Goal: Task Accomplishment & Management: Complete application form

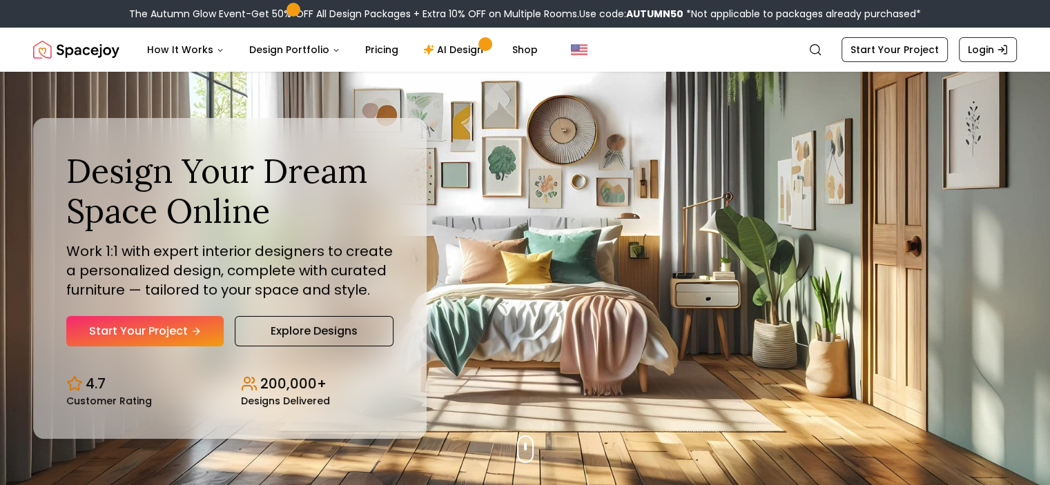
click at [187, 331] on link "Start Your Project" at bounding box center [144, 331] width 157 height 30
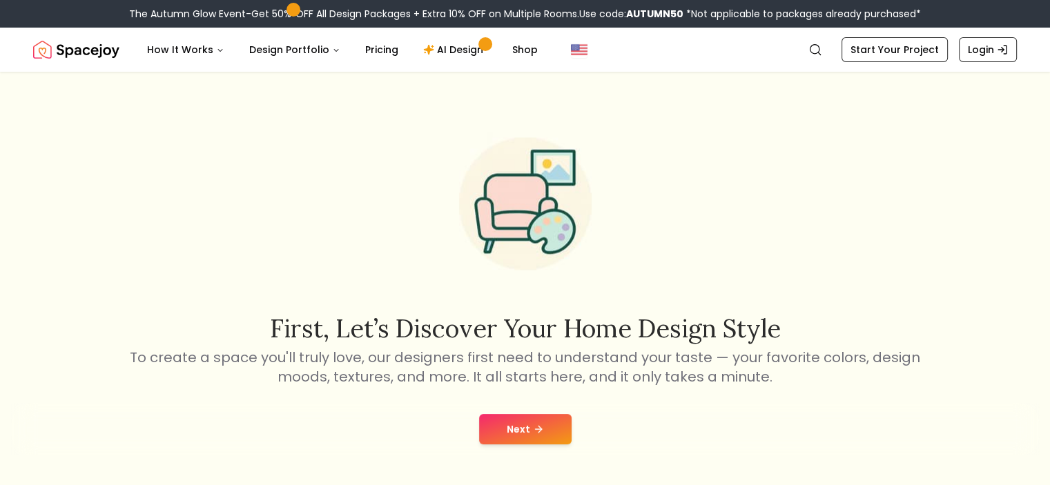
click at [523, 427] on button "Next" at bounding box center [525, 429] width 92 height 30
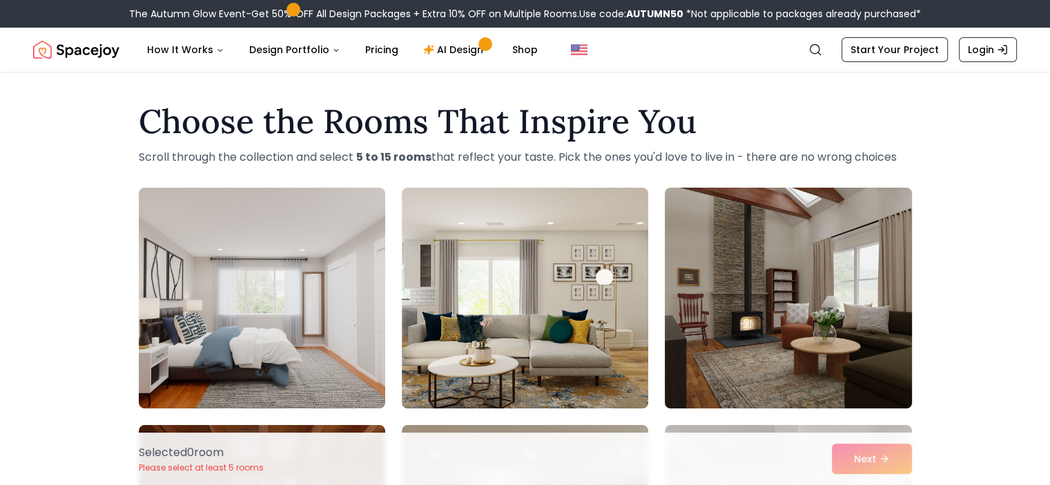
click at [806, 250] on img at bounding box center [787, 298] width 259 height 232
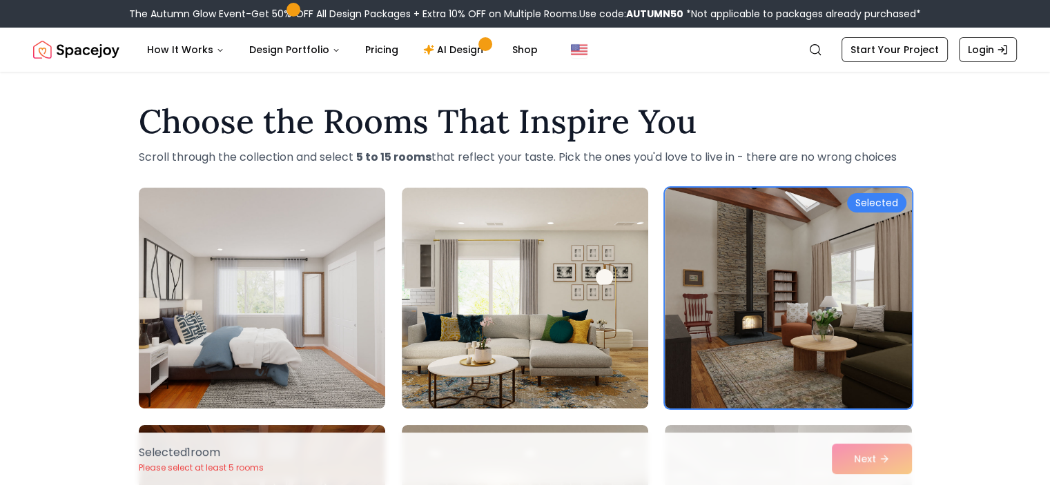
click at [856, 462] on div "Selected 1 room Please select at least 5 rooms Next" at bounding box center [525, 459] width 795 height 52
click at [867, 460] on div "Selected 1 room Please select at least 5 rooms Next" at bounding box center [525, 459] width 795 height 52
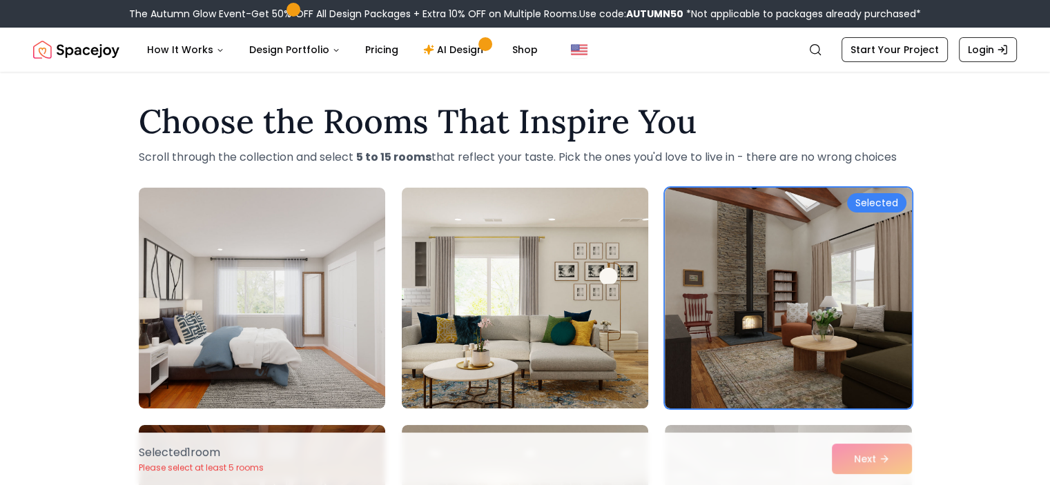
click at [508, 312] on img at bounding box center [524, 298] width 259 height 232
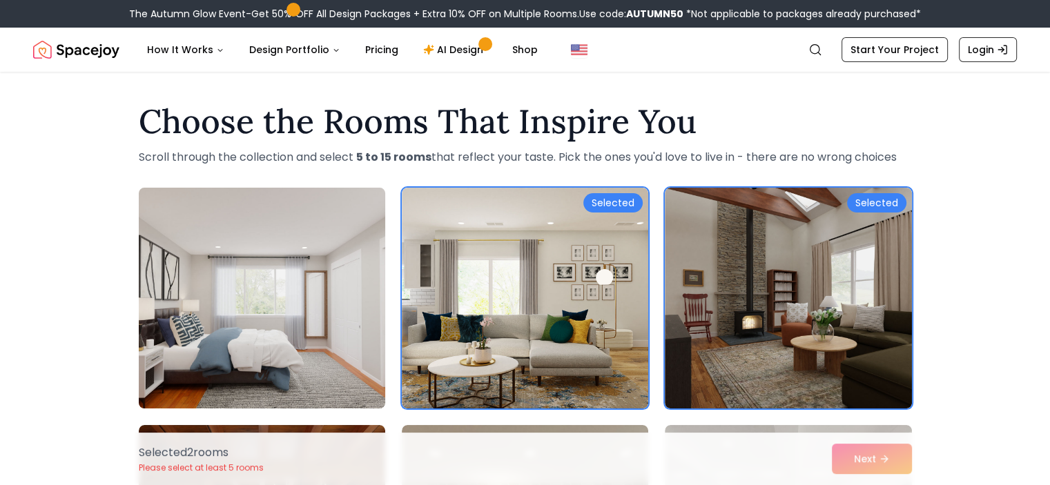
click at [275, 303] on img at bounding box center [261, 298] width 259 height 232
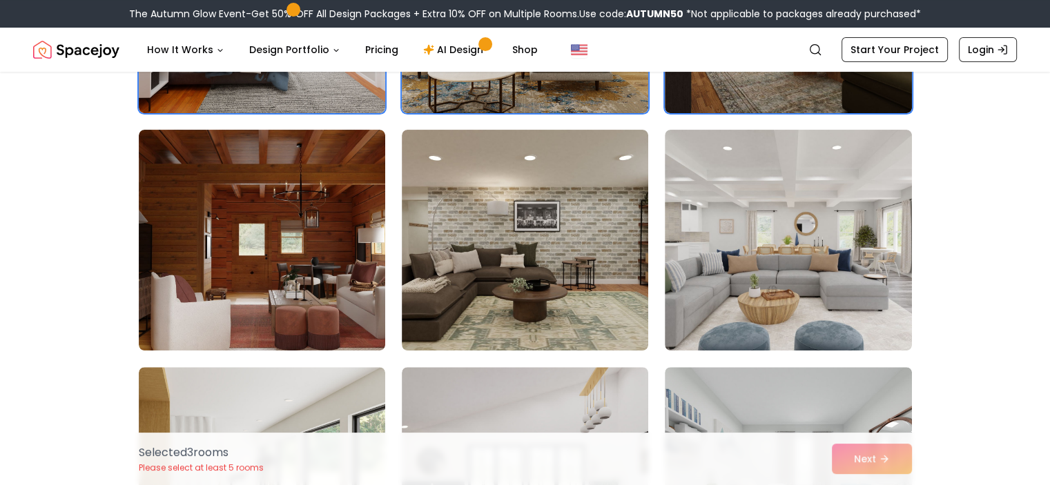
scroll to position [322, 0]
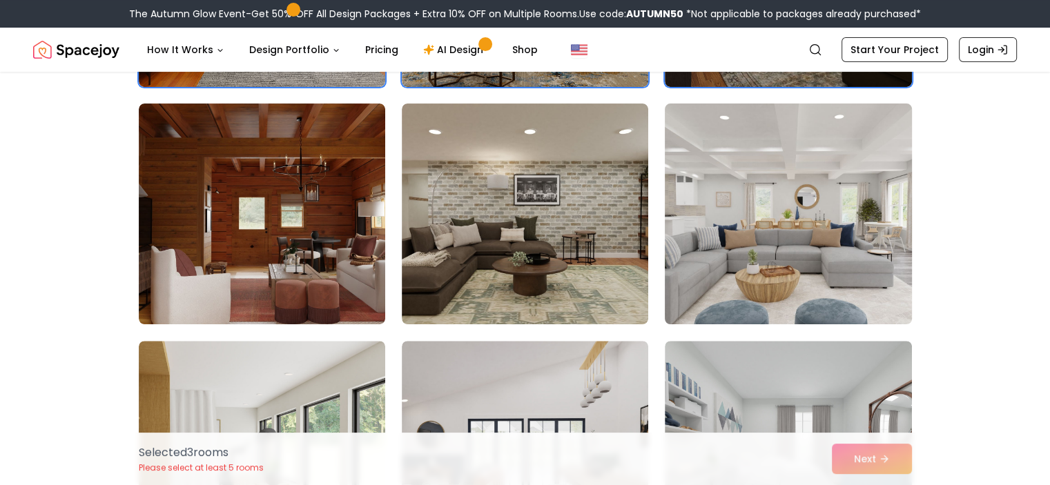
click at [818, 190] on img at bounding box center [787, 214] width 259 height 232
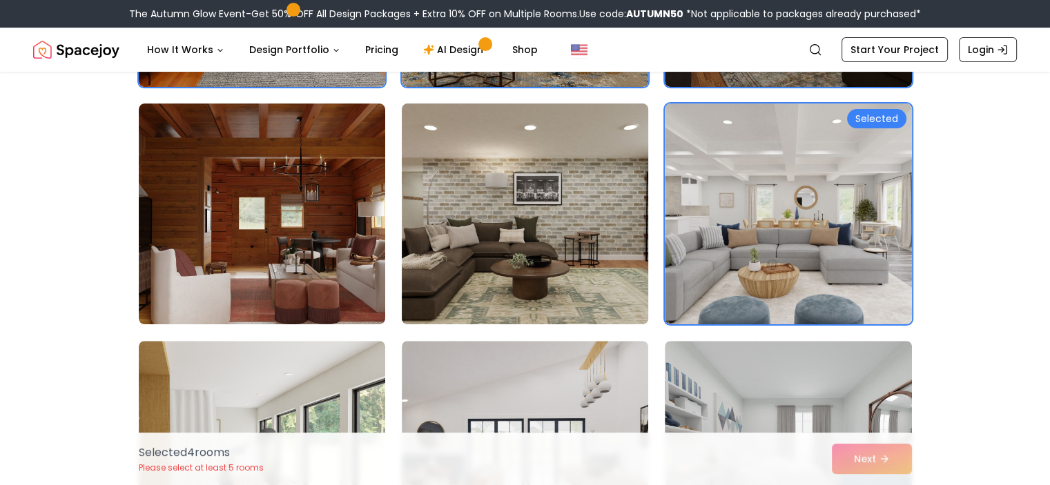
click at [550, 202] on img at bounding box center [524, 214] width 259 height 232
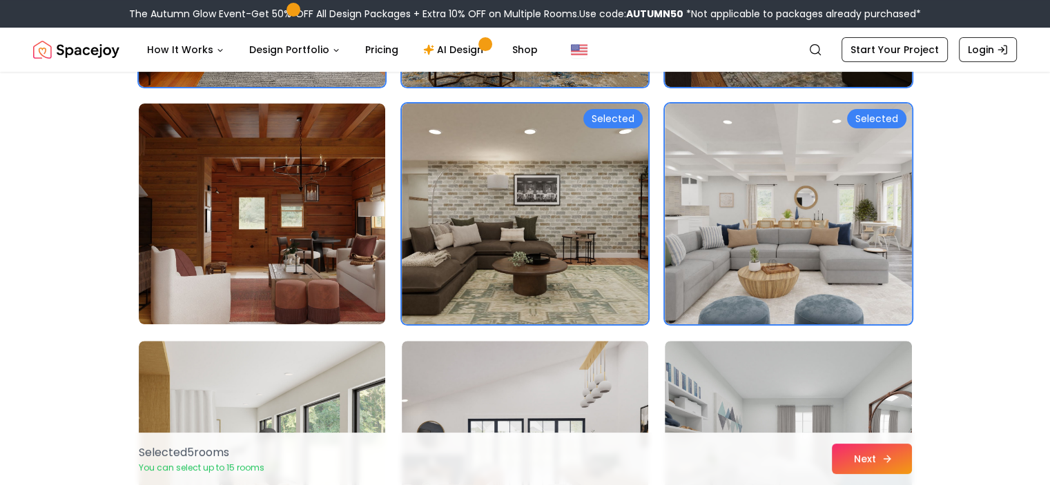
click at [858, 459] on button "Next" at bounding box center [872, 459] width 80 height 30
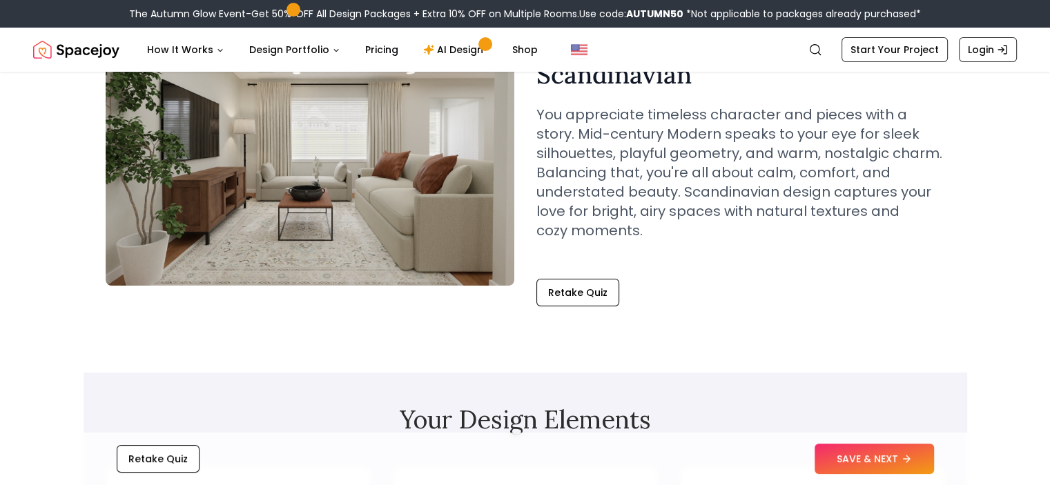
scroll to position [157, 0]
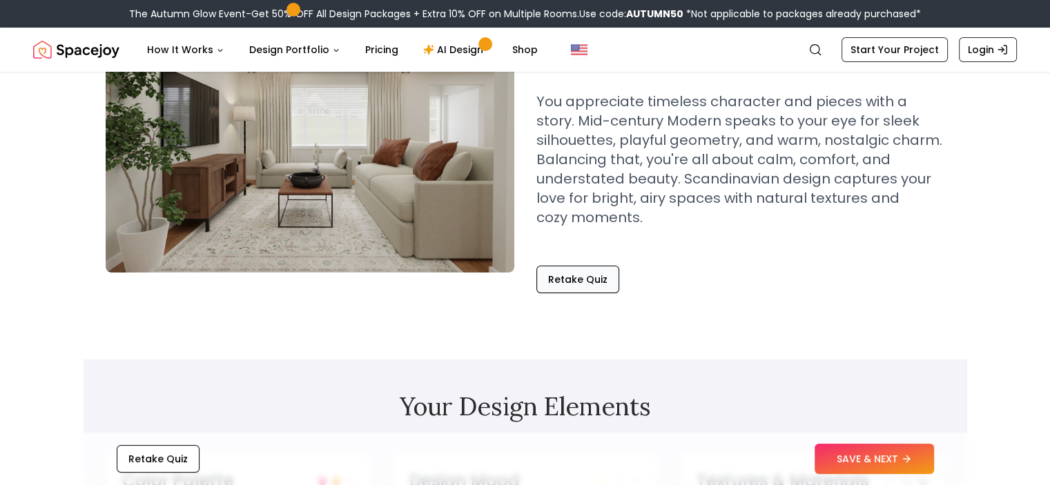
click at [602, 268] on button "Retake Quiz" at bounding box center [577, 280] width 83 height 28
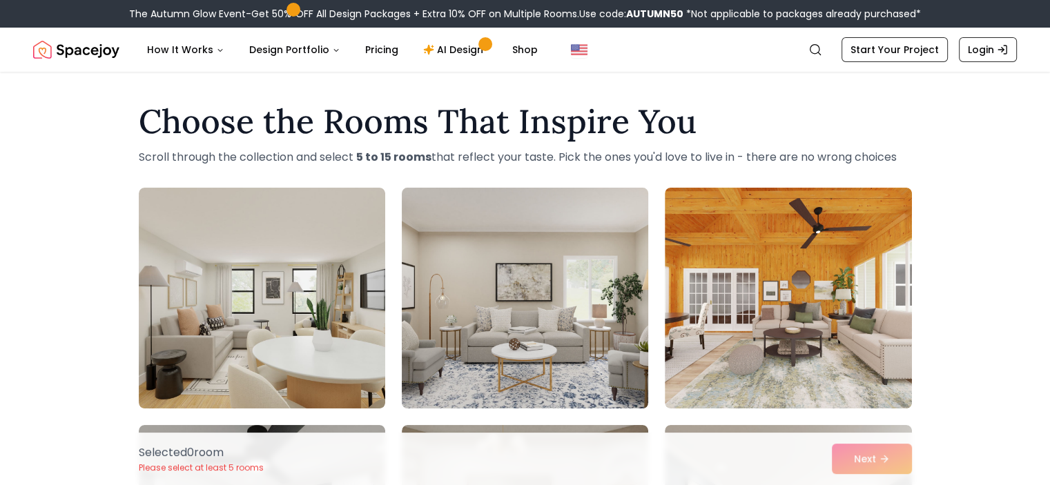
click at [520, 291] on img at bounding box center [524, 298] width 259 height 232
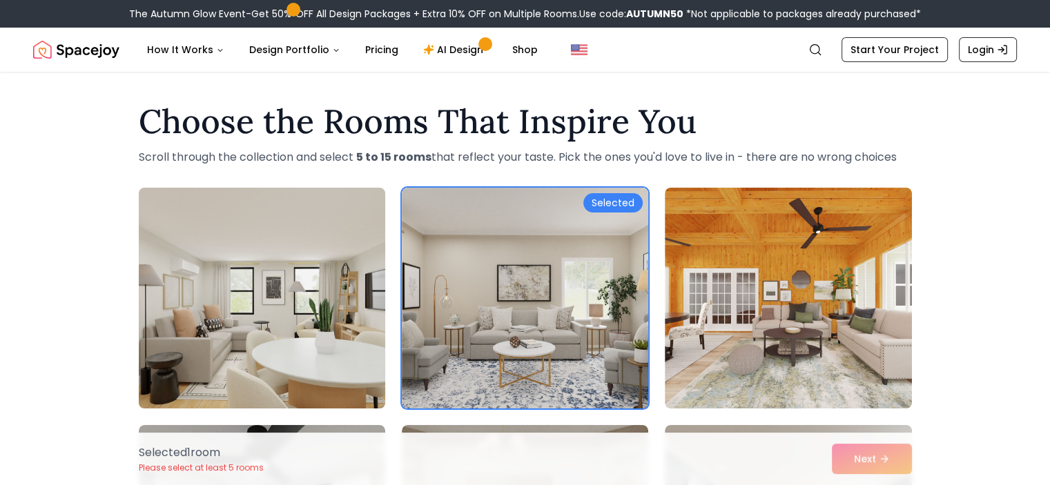
click at [309, 315] on img at bounding box center [261, 298] width 259 height 232
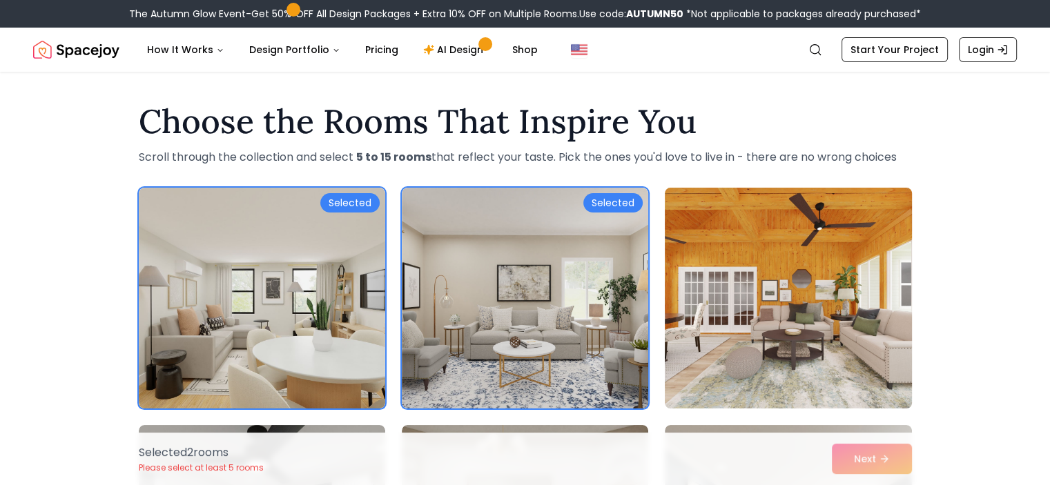
click at [784, 314] on img at bounding box center [787, 298] width 259 height 232
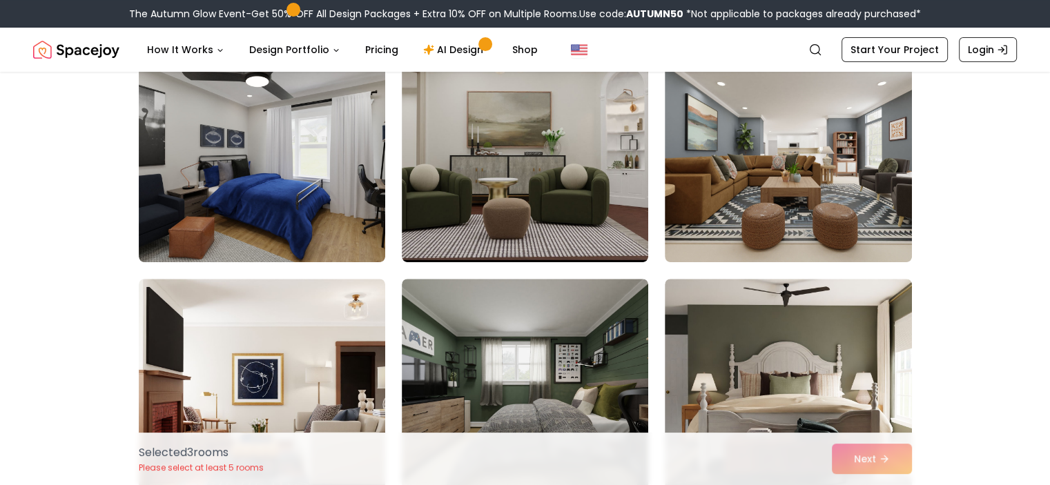
scroll to position [380, 0]
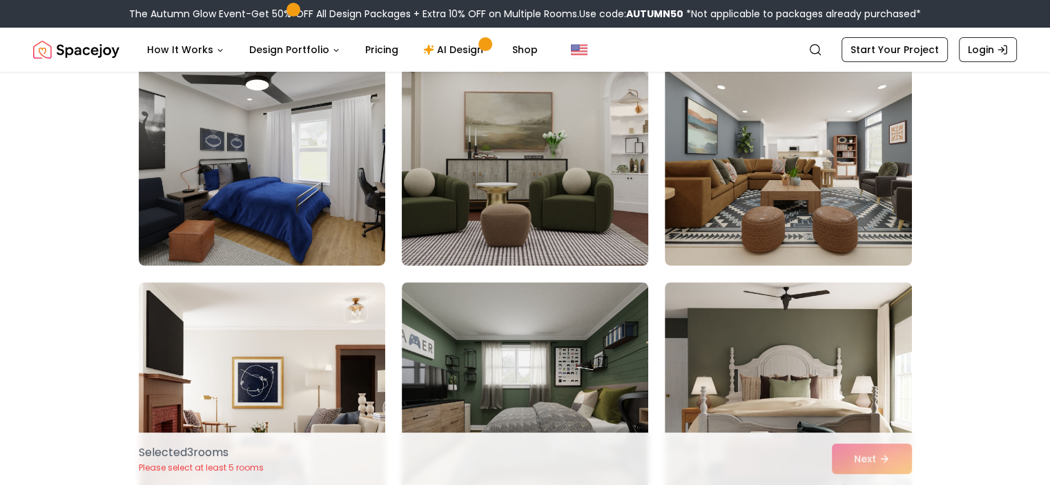
click at [460, 175] on img at bounding box center [524, 155] width 259 height 232
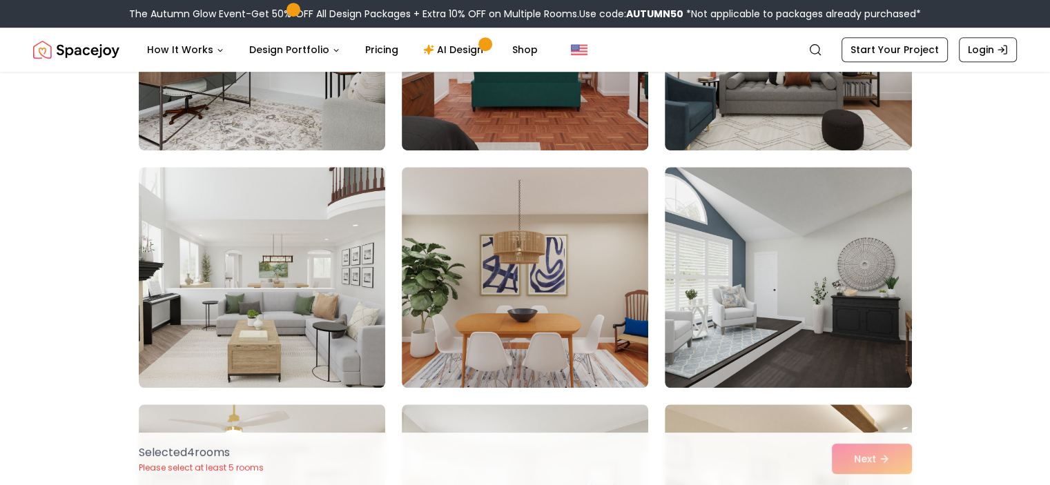
scroll to position [963, 0]
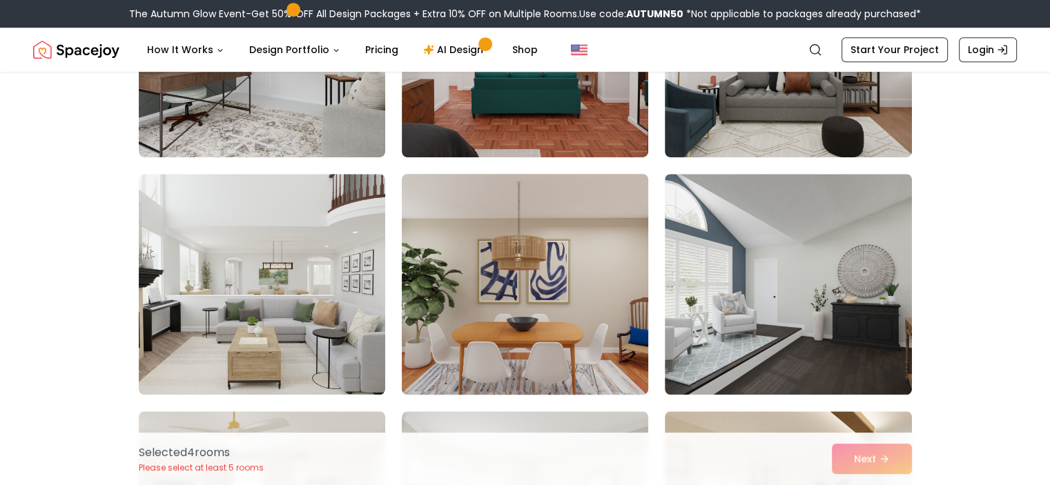
click at [591, 360] on img at bounding box center [524, 284] width 259 height 232
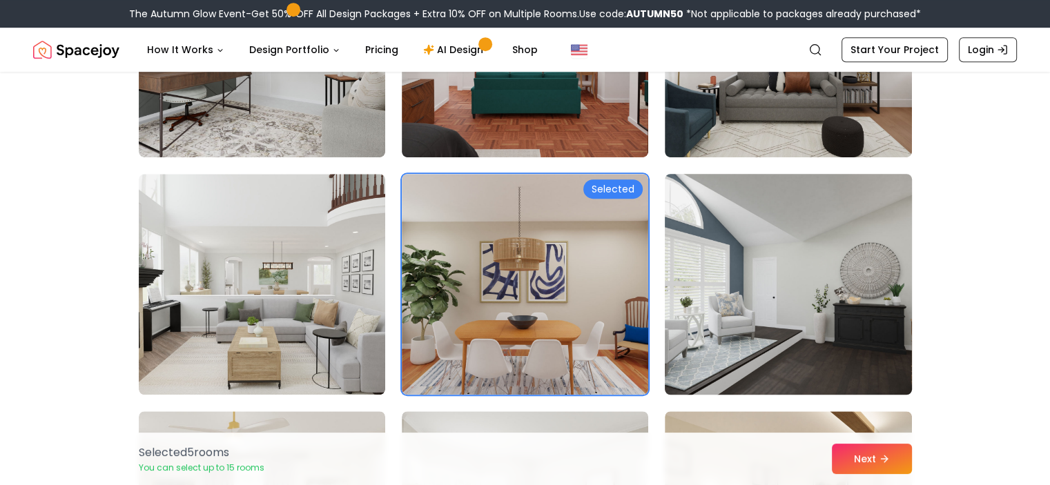
click at [836, 336] on img at bounding box center [787, 284] width 259 height 232
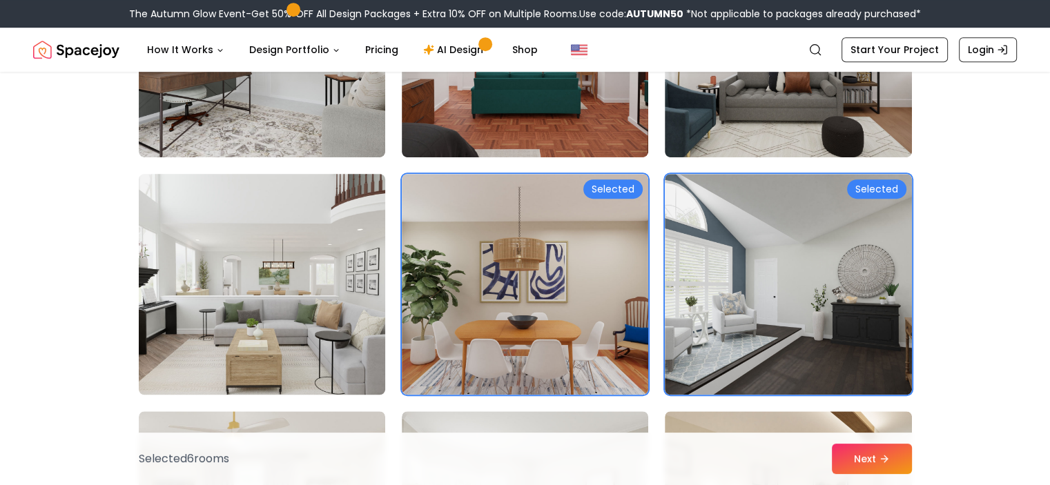
click at [325, 331] on img at bounding box center [261, 284] width 259 height 232
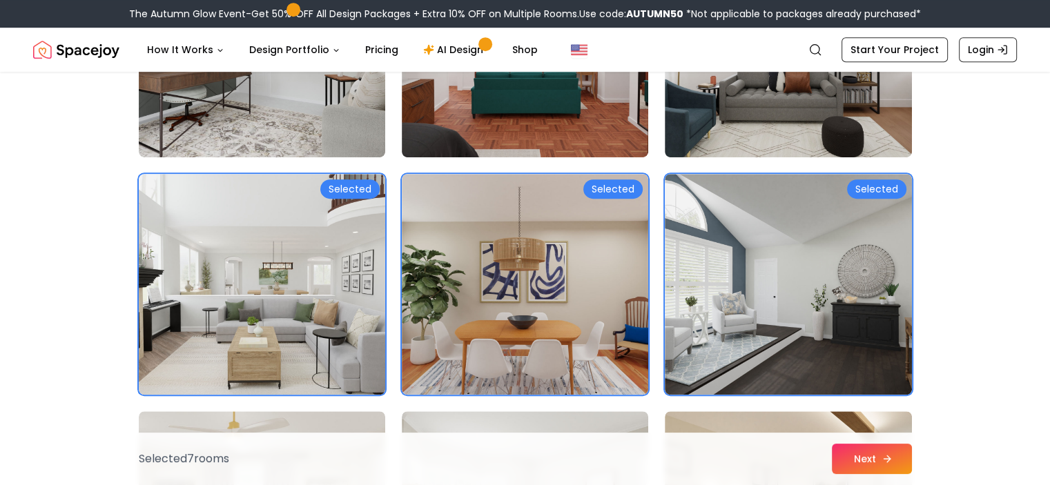
click at [883, 455] on icon at bounding box center [886, 458] width 11 height 11
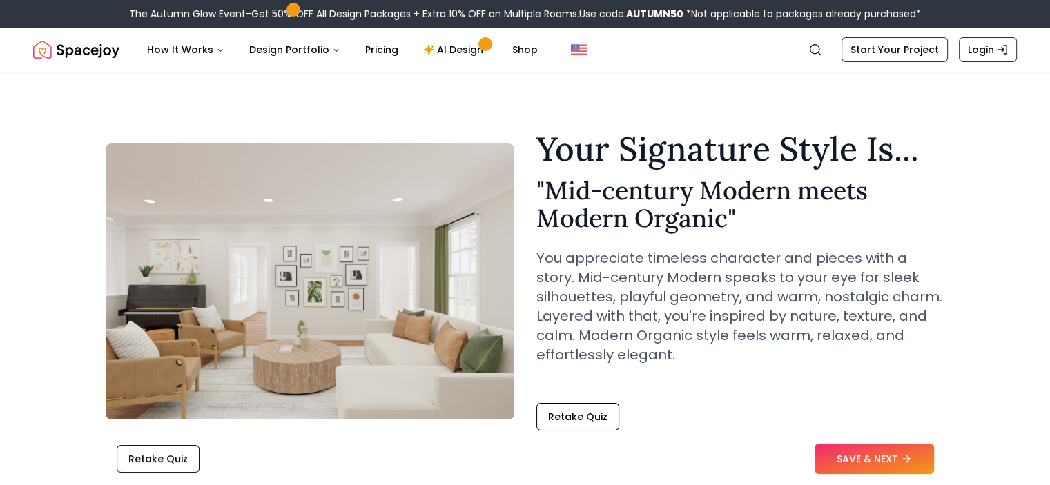
click at [883, 455] on button "SAVE & NEXT" at bounding box center [873, 459] width 119 height 30
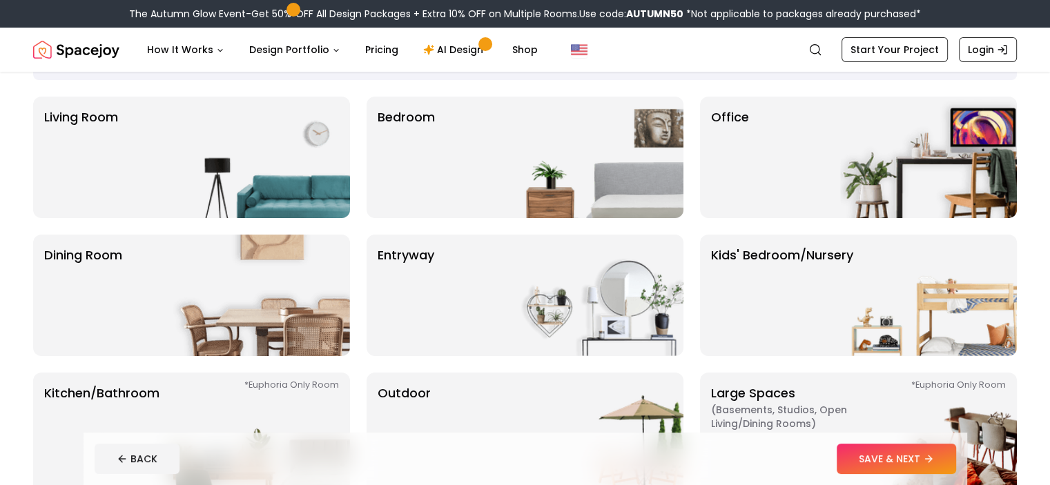
scroll to position [92, 0]
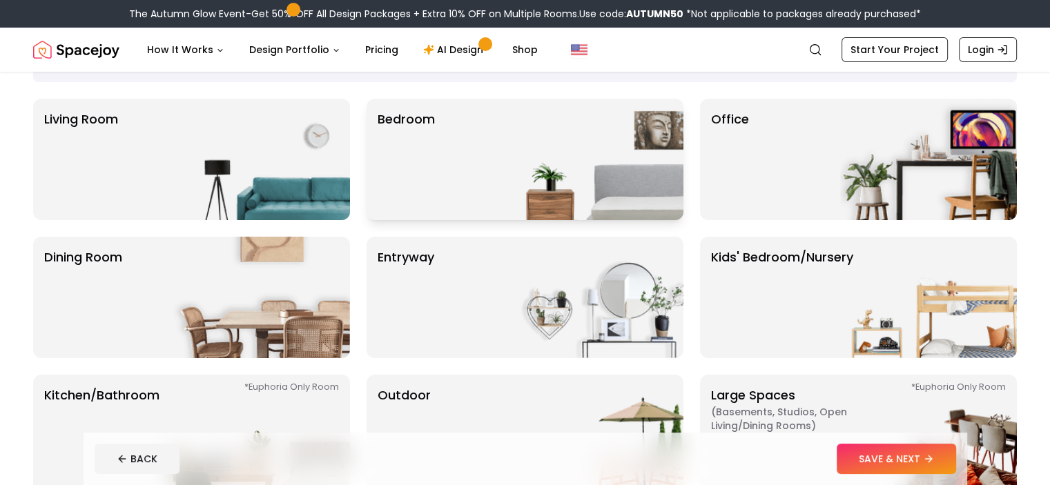
click at [580, 165] on img at bounding box center [595, 159] width 177 height 121
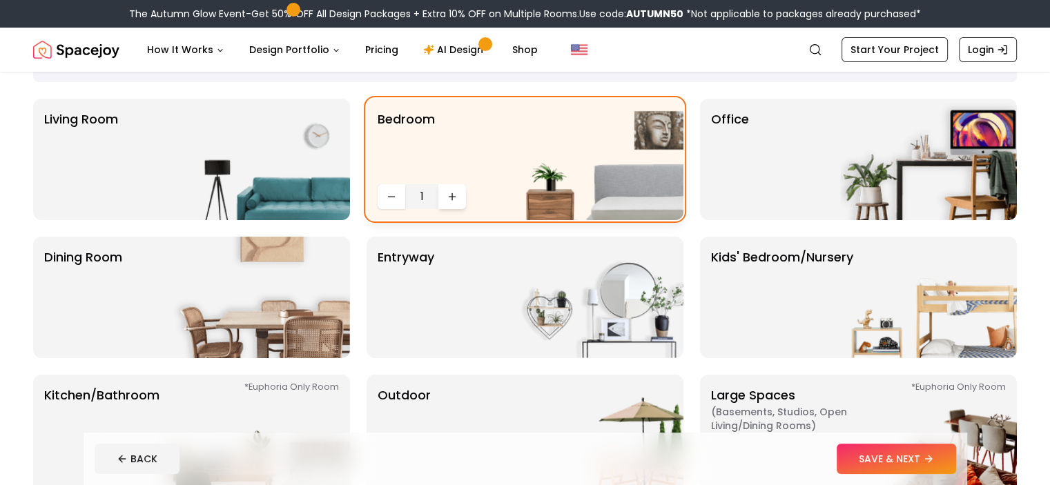
click at [446, 194] on icon "Increase quantity" at bounding box center [451, 196] width 11 height 11
click at [452, 195] on icon "Increase quantity" at bounding box center [452, 196] width 0 height 6
click at [834, 176] on div "Office" at bounding box center [858, 159] width 317 height 121
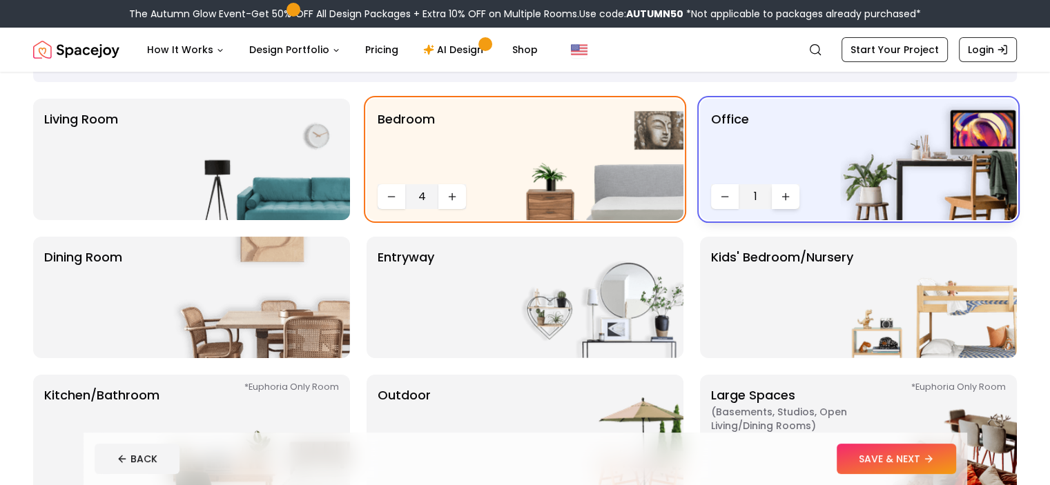
click at [780, 191] on icon "Increase quantity" at bounding box center [785, 196] width 11 height 11
click at [273, 186] on img at bounding box center [261, 159] width 177 height 121
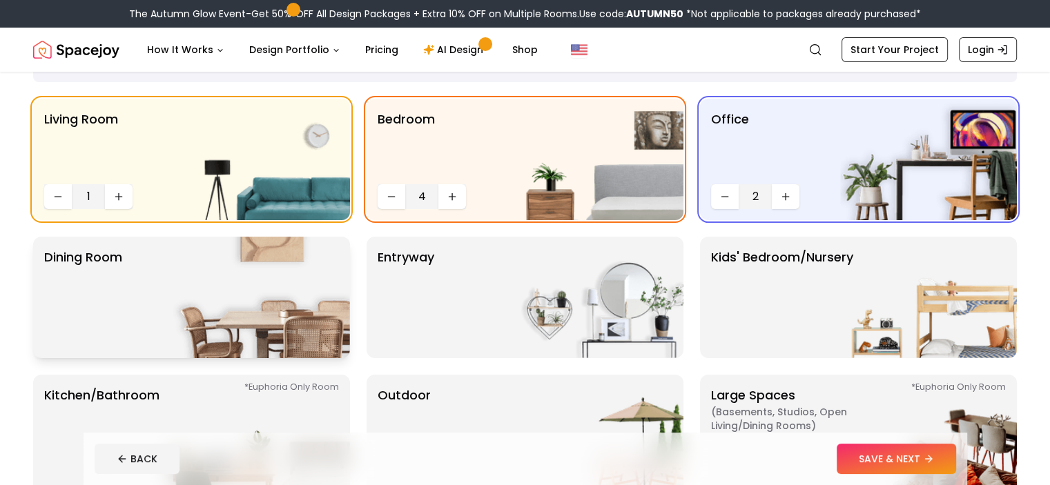
click at [123, 347] on div "Dining Room" at bounding box center [191, 297] width 317 height 121
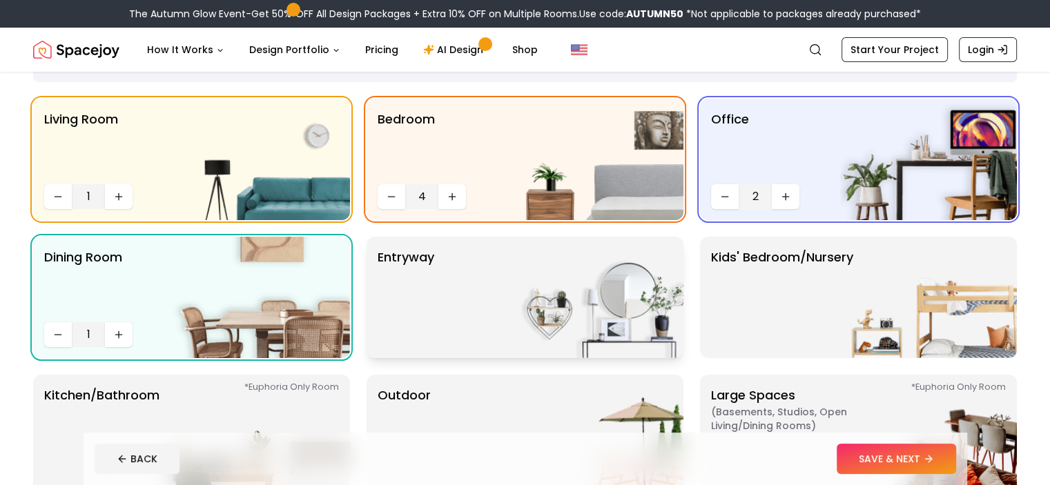
click at [580, 322] on img at bounding box center [595, 297] width 177 height 121
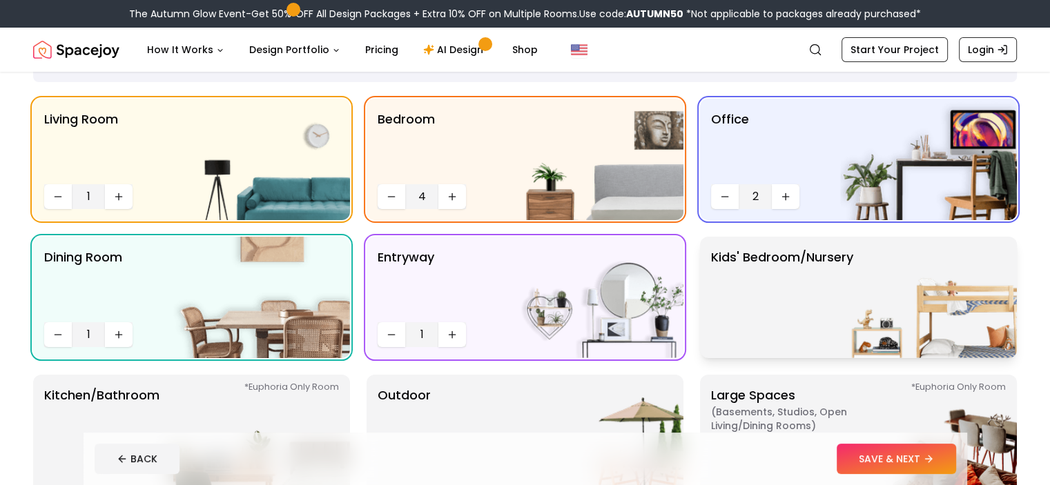
click at [850, 322] on img at bounding box center [928, 297] width 177 height 121
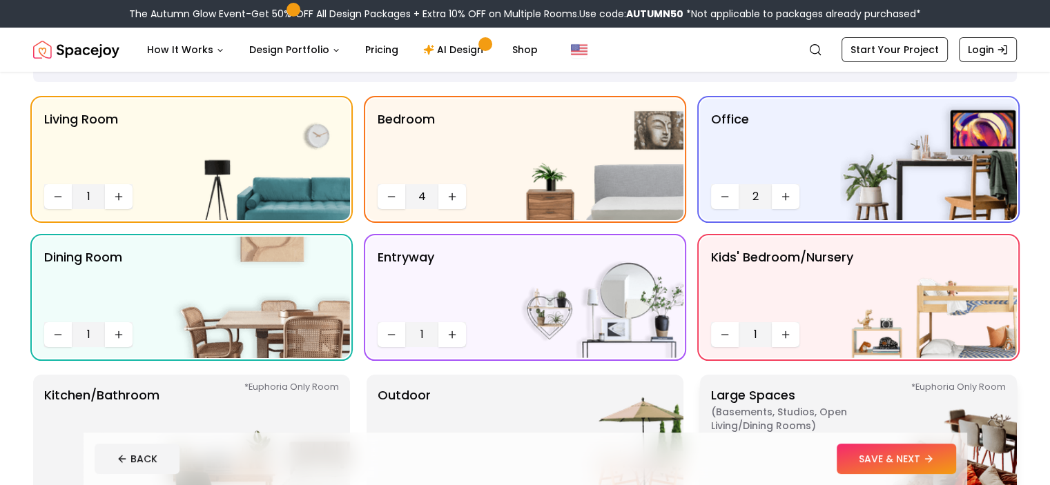
click at [762, 416] on span "( Basements, Studios, Open living/dining rooms )" at bounding box center [797, 419] width 173 height 28
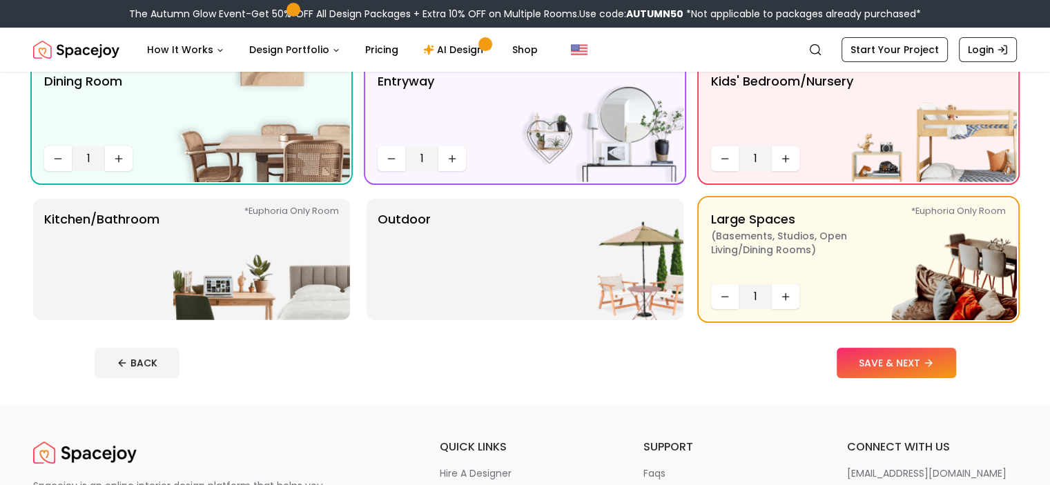
scroll to position [265, 0]
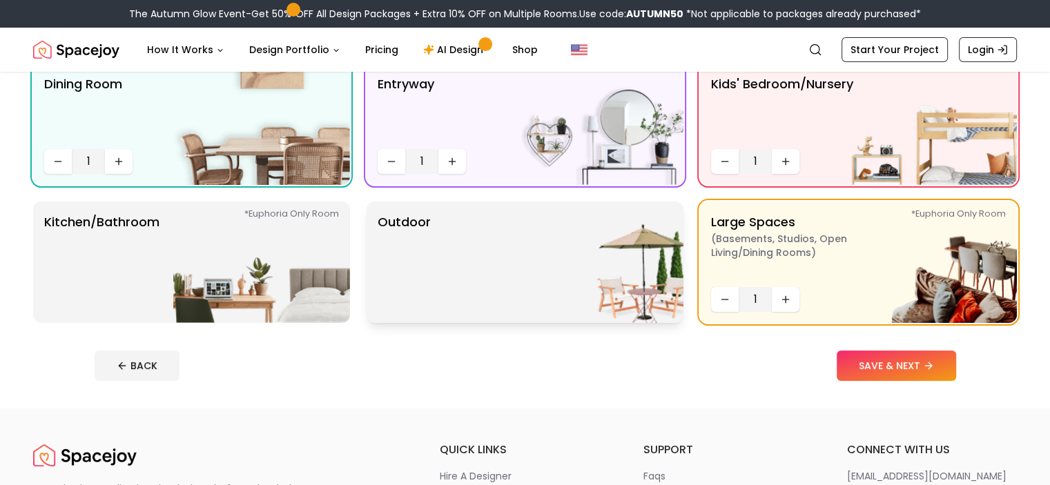
click at [643, 257] on img at bounding box center [595, 262] width 177 height 121
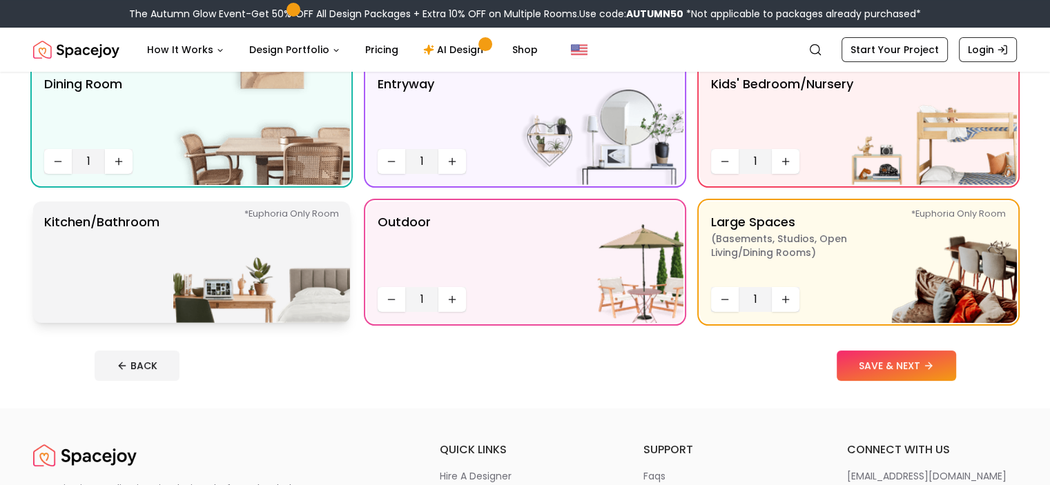
click at [168, 315] on div "*Euphoria Only Room Kitchen/Bathroom *Euphoria Only Room" at bounding box center [191, 262] width 317 height 121
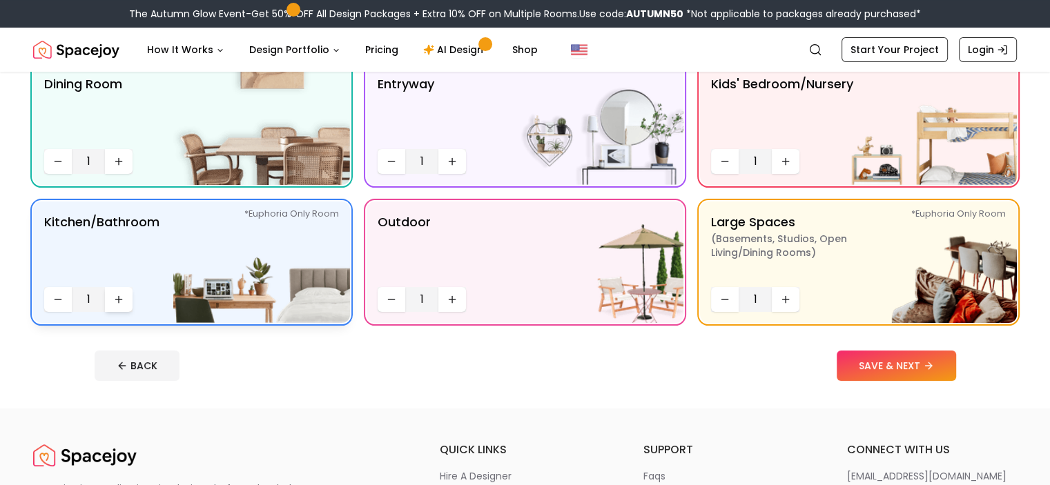
click at [116, 297] on icon "Increase quantity" at bounding box center [118, 299] width 11 height 11
click at [903, 364] on button "SAVE & NEXT" at bounding box center [895, 366] width 119 height 30
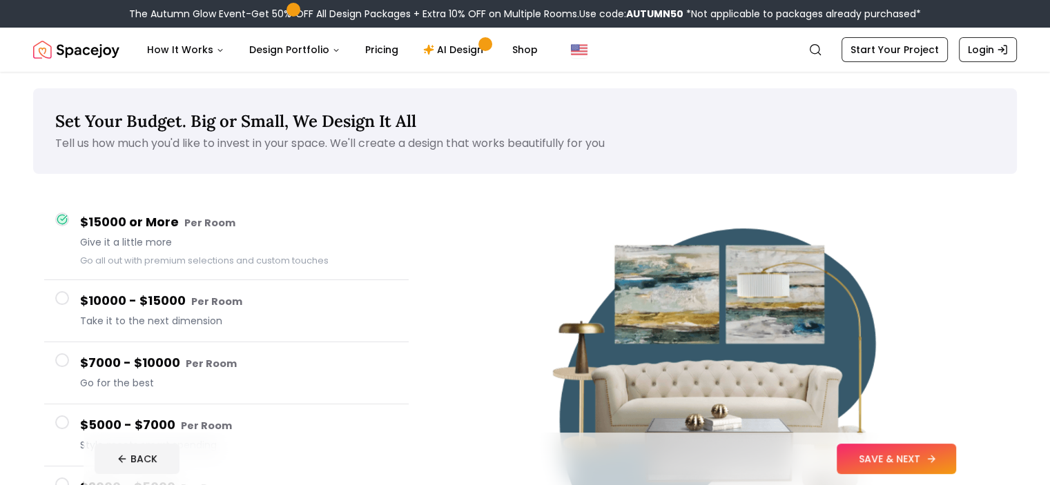
click at [933, 457] on button "SAVE & NEXT" at bounding box center [895, 459] width 119 height 30
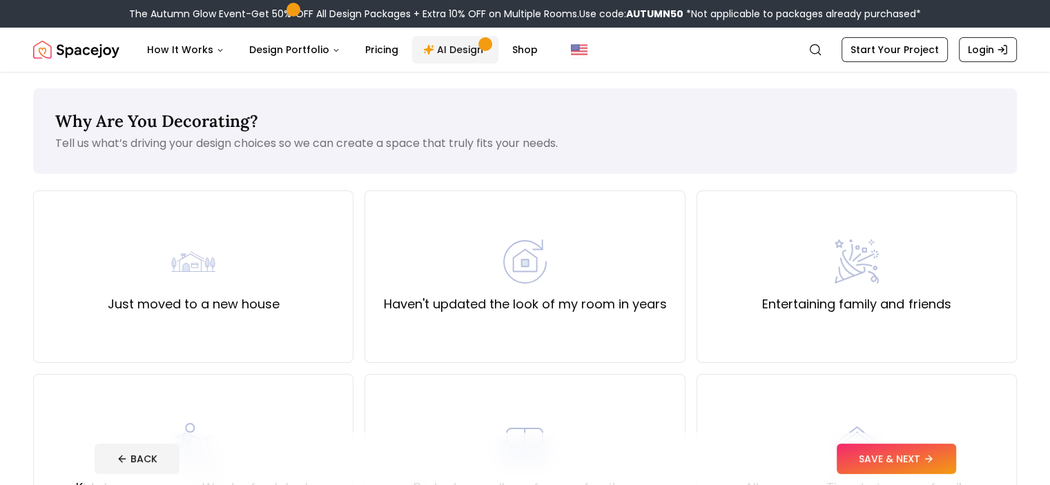
click at [443, 39] on link "AI Design" at bounding box center [455, 50] width 86 height 28
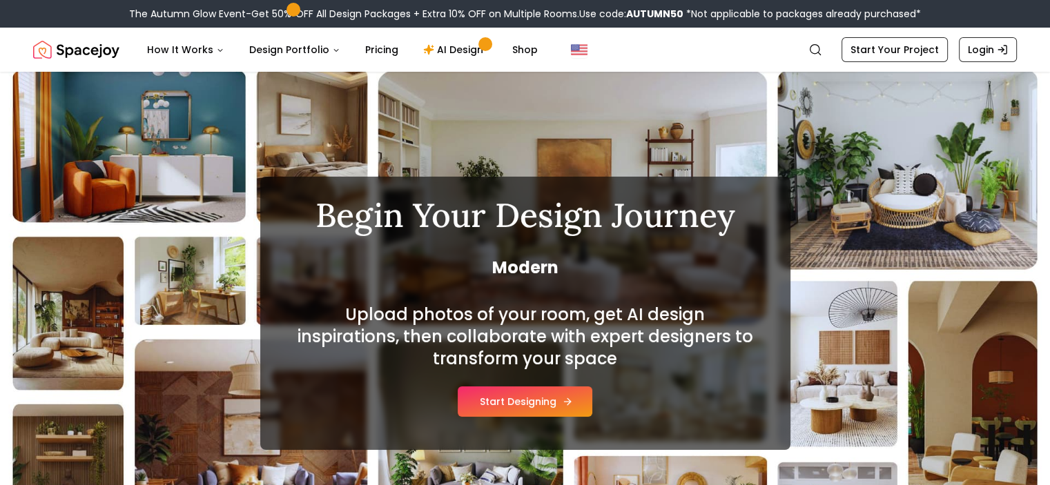
click at [513, 395] on button "Start Designing" at bounding box center [525, 401] width 135 height 30
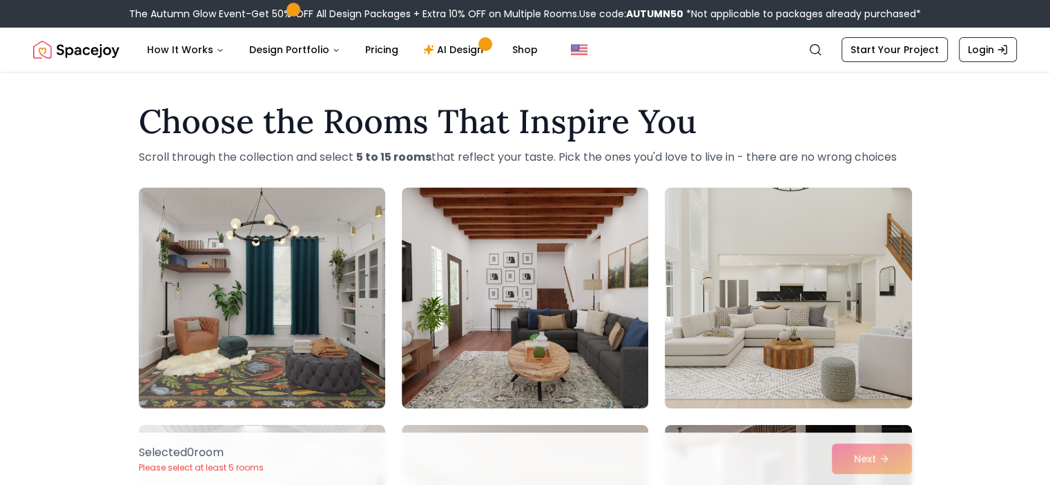
click at [723, 268] on img at bounding box center [787, 298] width 259 height 232
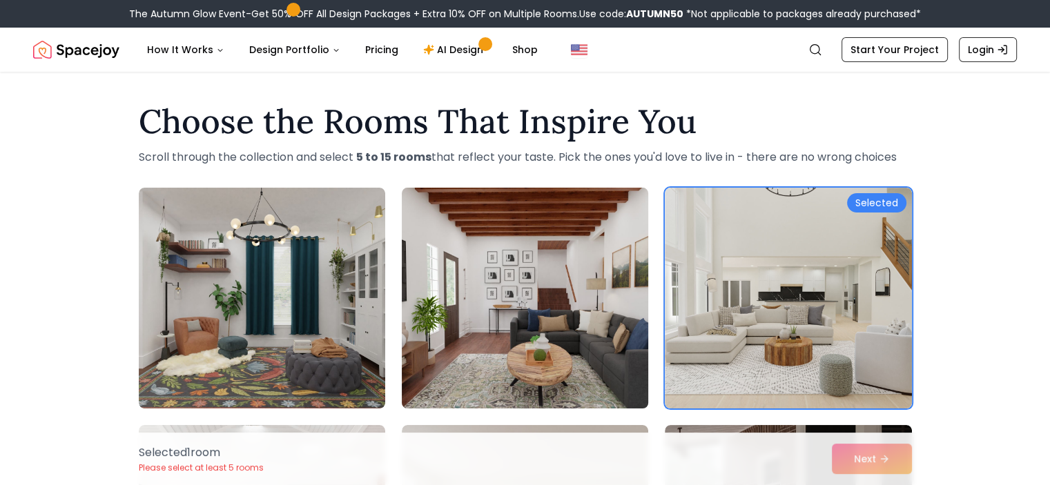
click at [599, 295] on img at bounding box center [524, 298] width 259 height 232
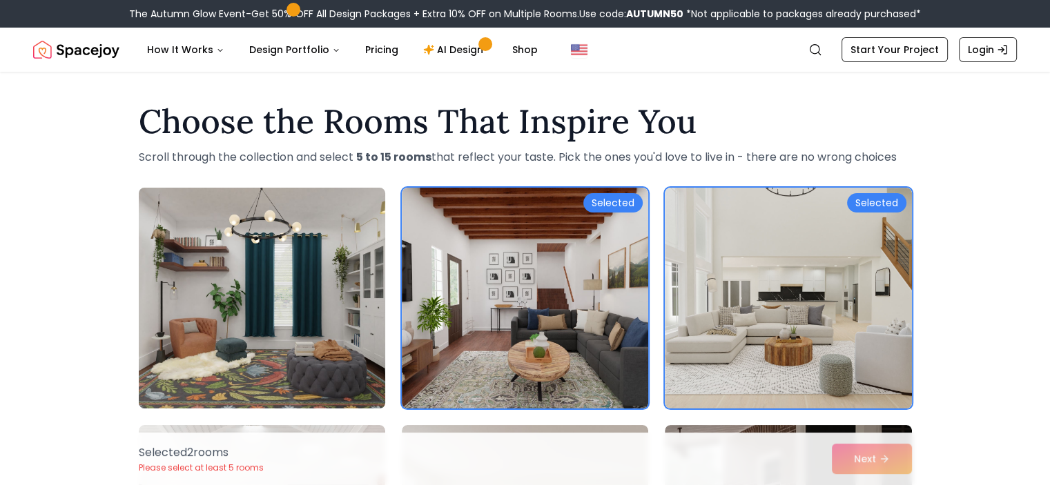
click at [355, 323] on img at bounding box center [261, 298] width 259 height 232
